Goal: Check status: Check status

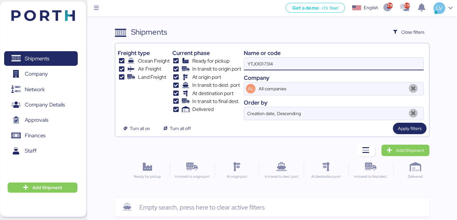
click at [267, 68] on input "YTJ01017314" at bounding box center [334, 63] width 180 height 13
type input "KMTCHPH1720895"
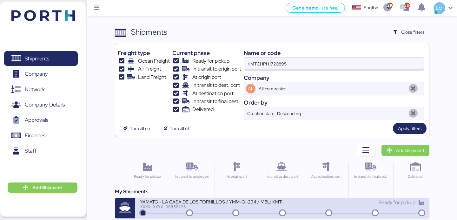
click at [183, 200] on div "YAMATO - LA CASA DE LOS TORNILLOS / YMM-OI-234 / MBL: KMTCHPH1720895 / HBL: YLV…" at bounding box center [211, 201] width 142 height 5
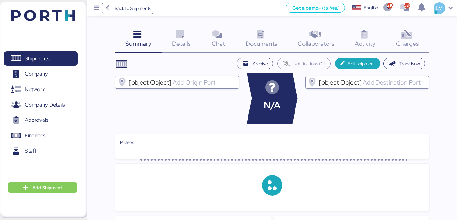
click at [265, 41] on span "Documents" at bounding box center [262, 43] width 32 height 8
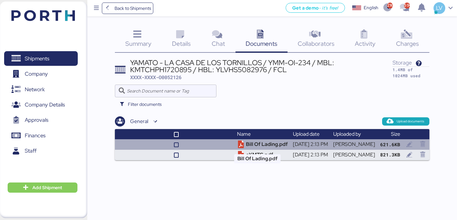
click at [244, 145] on td "Bill Of Lading.pdf" at bounding box center [263, 144] width 56 height 10
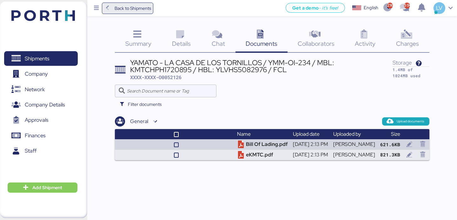
click at [145, 10] on span "Back to Shipments" at bounding box center [133, 8] width 37 height 8
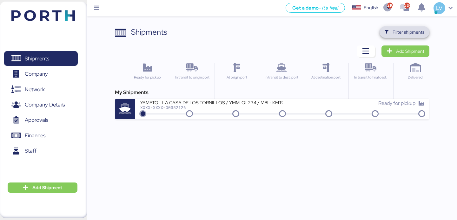
click at [415, 30] on span "Filter shipments" at bounding box center [409, 32] width 32 height 8
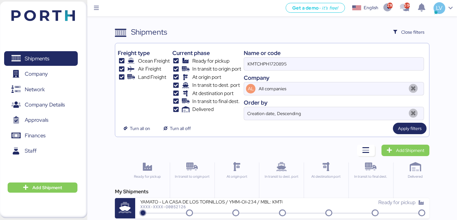
click at [332, 81] on div "Company" at bounding box center [334, 77] width 180 height 9
click at [332, 75] on div "Company" at bounding box center [334, 77] width 180 height 9
click at [332, 68] on input "KMTCHPH1720895" at bounding box center [334, 63] width 180 height 13
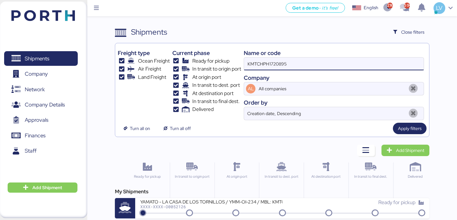
paste input "YTJ01017314"
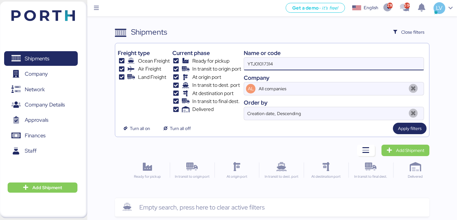
click at [297, 65] on input "YTJ01017314" at bounding box center [334, 63] width 180 height 13
paste input "A0052129"
type input "A0052129"
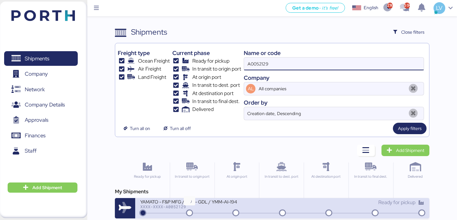
click at [175, 208] on div "XXXX-XXXX-A0052129" at bounding box center [211, 206] width 142 height 4
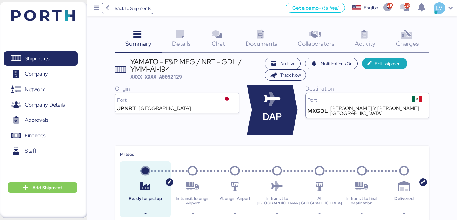
click at [262, 35] on icon at bounding box center [261, 34] width 14 height 9
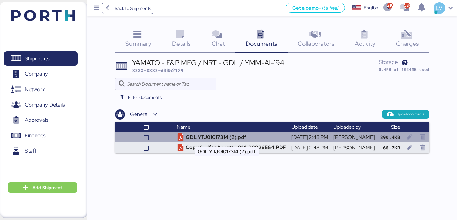
click at [220, 138] on td "GDL YTJ01017314 (2).pdf" at bounding box center [231, 137] width 115 height 10
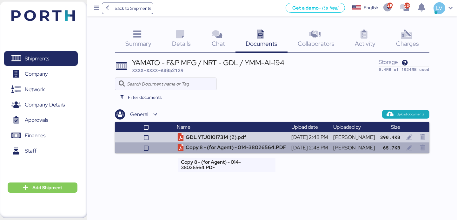
click at [231, 149] on td "Copy 8 - (for Agent) - 014-38026564.PDF" at bounding box center [231, 147] width 115 height 10
